Goal: Communication & Community: Answer question/provide support

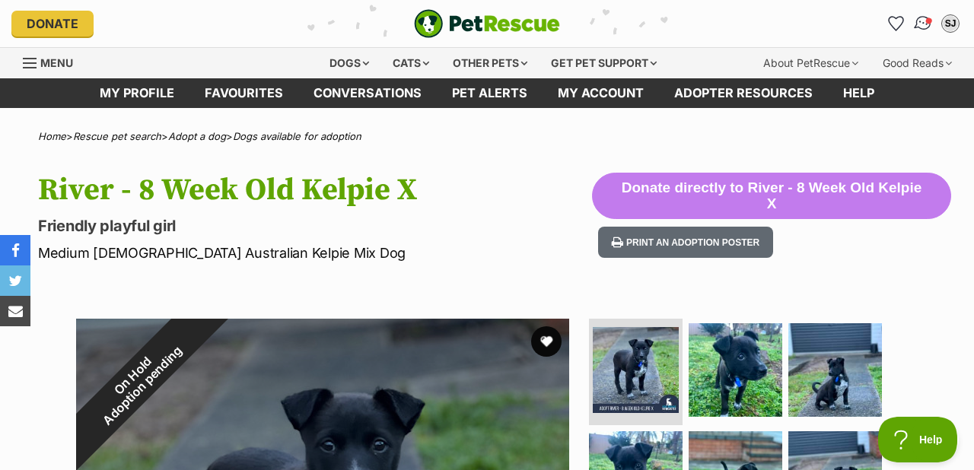
click at [923, 21] on img "Conversations" at bounding box center [923, 24] width 21 height 20
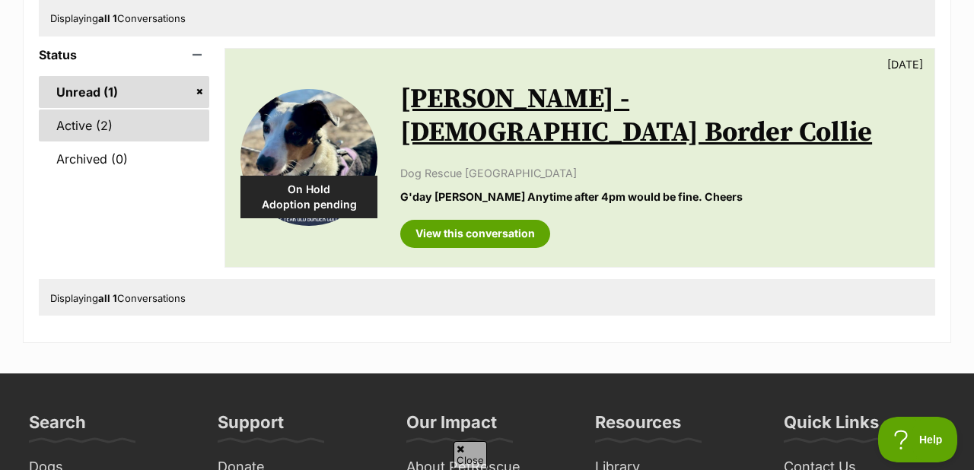
click at [80, 121] on link "Active (2)" at bounding box center [124, 126] width 170 height 32
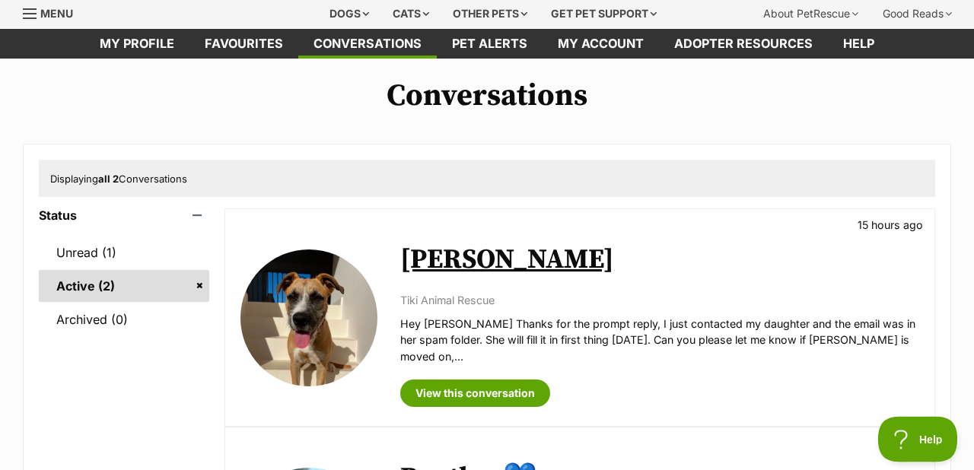
scroll to position [105, 0]
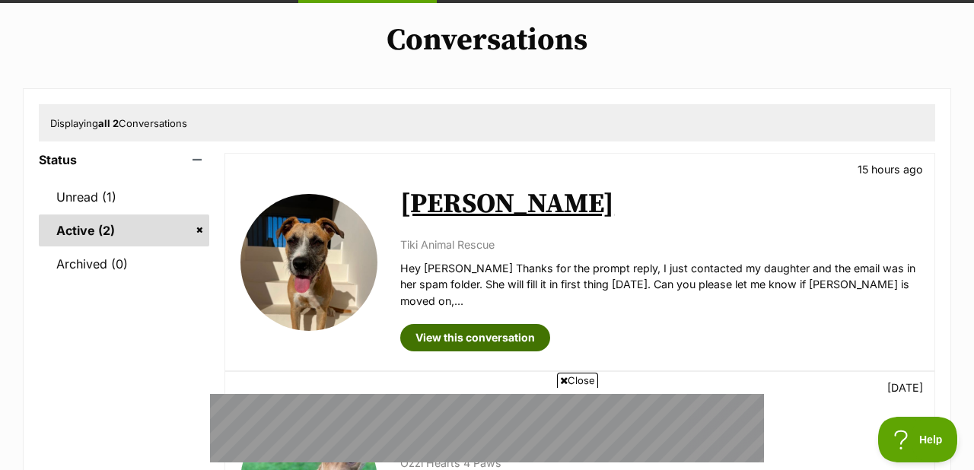
click at [483, 324] on link "View this conversation" at bounding box center [475, 337] width 150 height 27
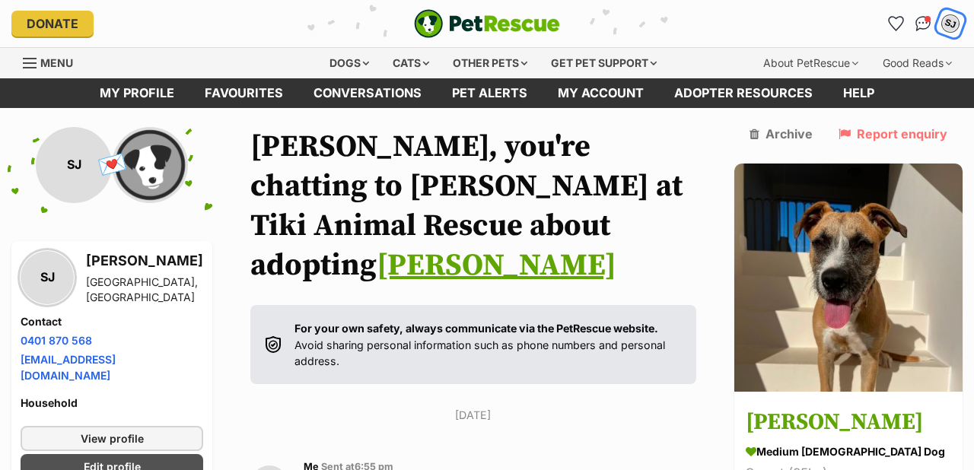
click at [951, 24] on div "SJ" at bounding box center [951, 24] width 20 height 20
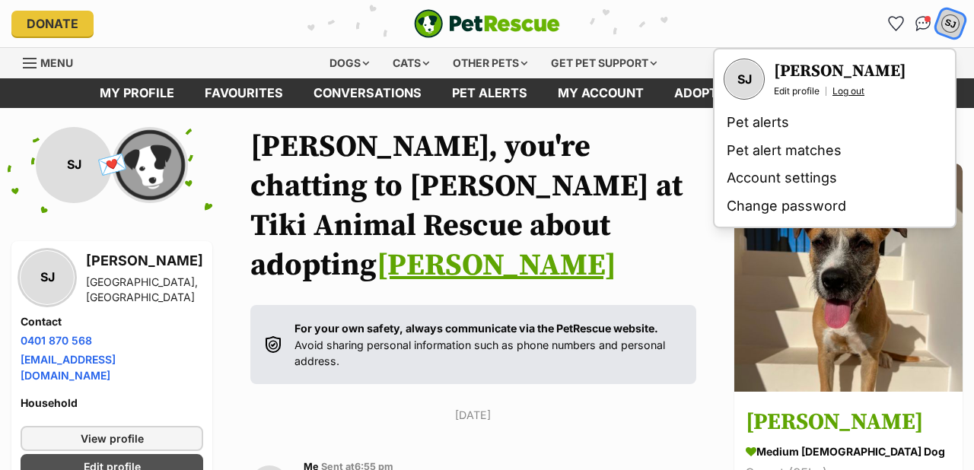
click at [850, 91] on link "Log out" at bounding box center [849, 91] width 32 height 12
